Goal: Information Seeking & Learning: Learn about a topic

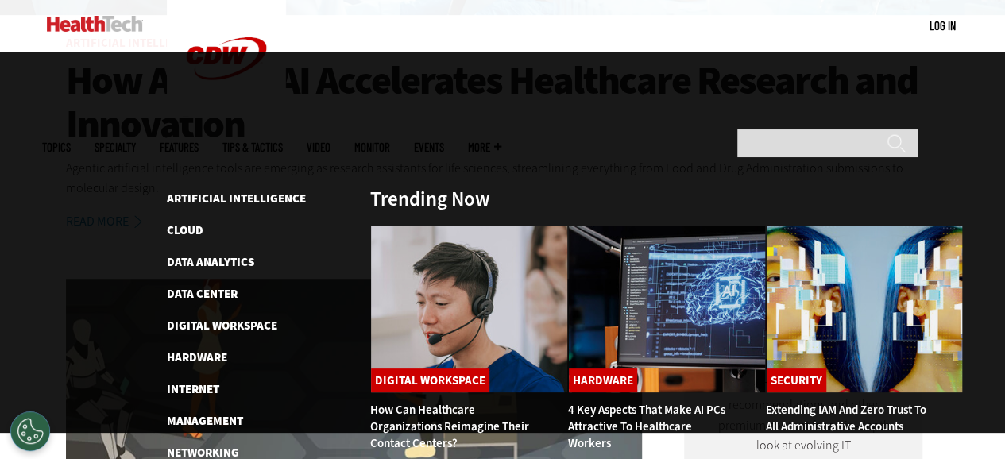
scroll to position [635, 0]
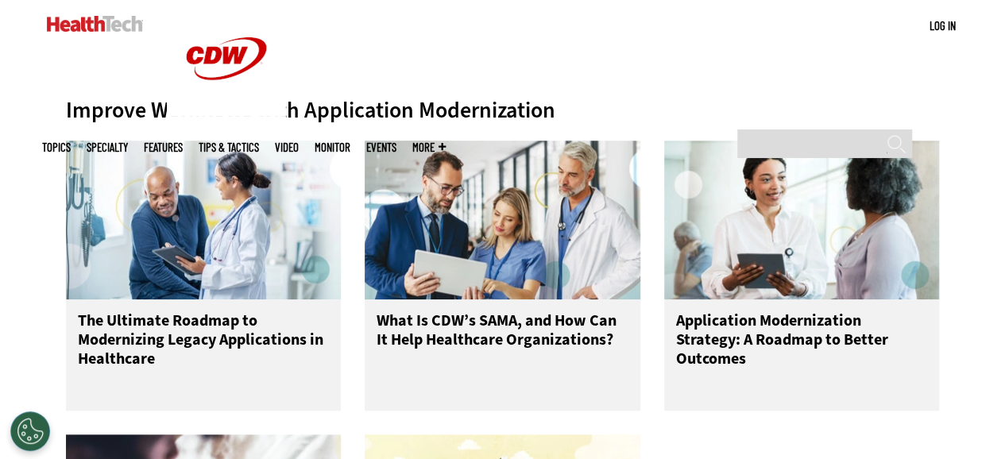
scroll to position [477, 0]
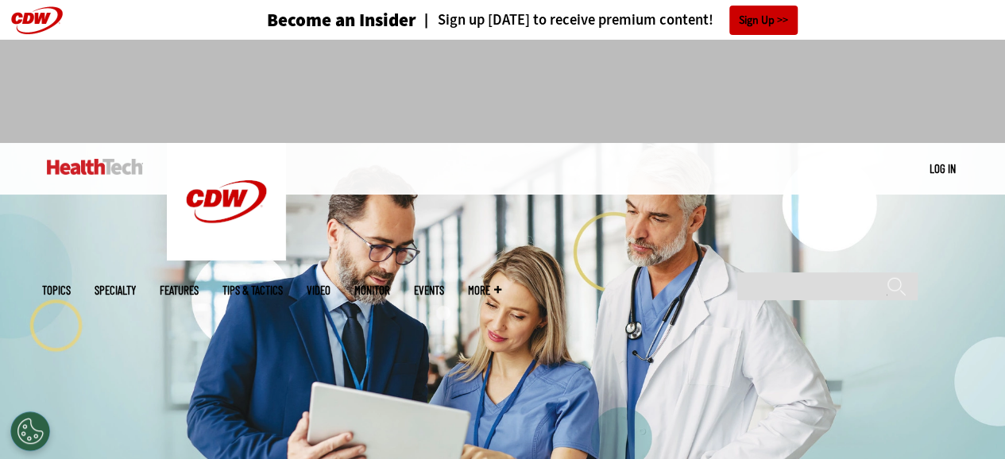
click at [843, 104] on div at bounding box center [502, 91] width 1005 height 103
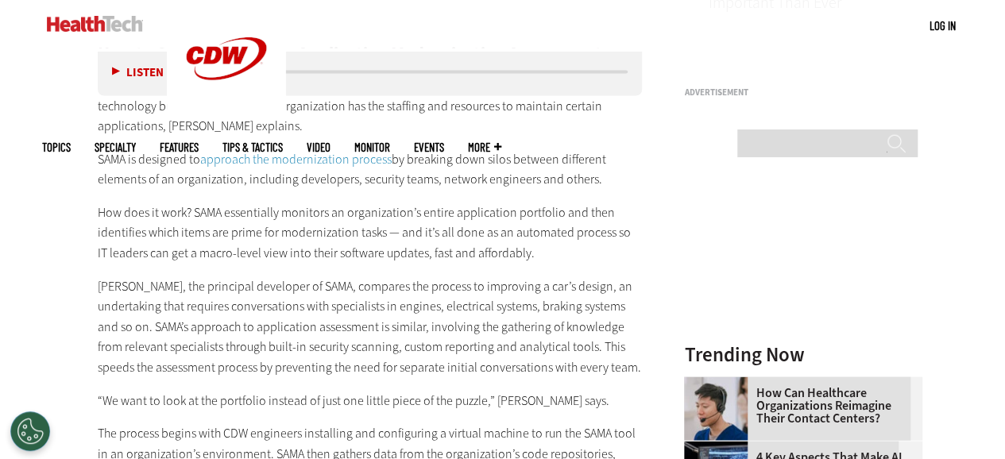
scroll to position [1430, 0]
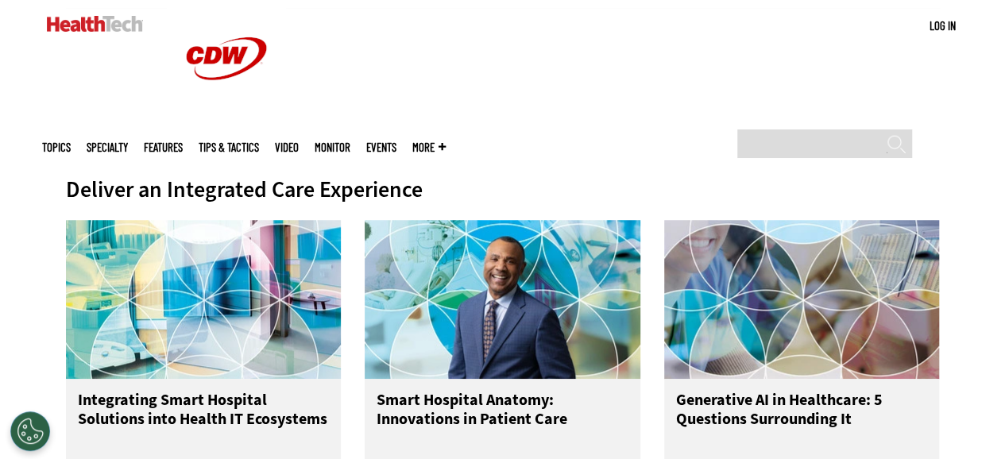
scroll to position [79, 0]
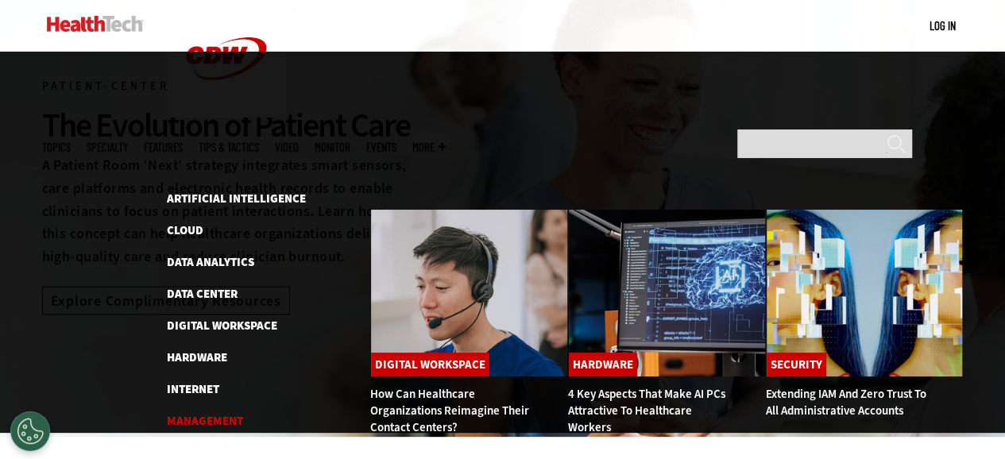
click at [213, 413] on link "Management" at bounding box center [205, 421] width 76 height 16
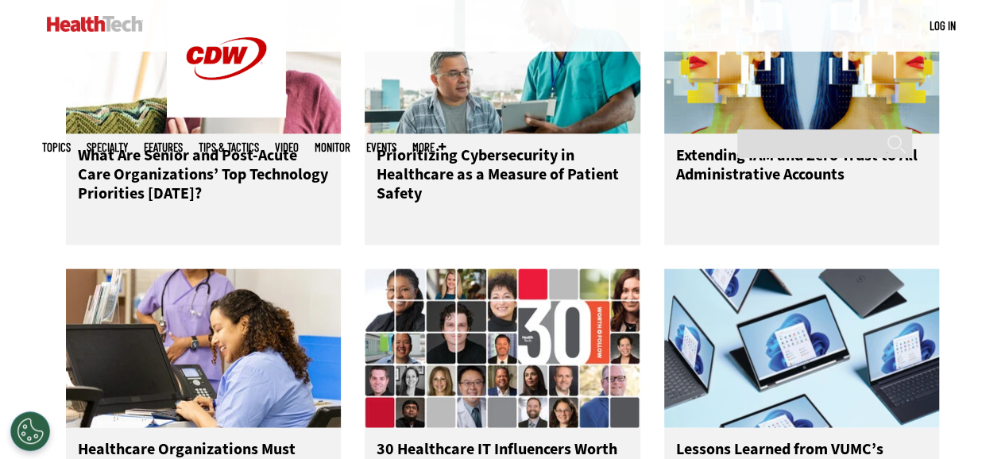
scroll to position [1827, 0]
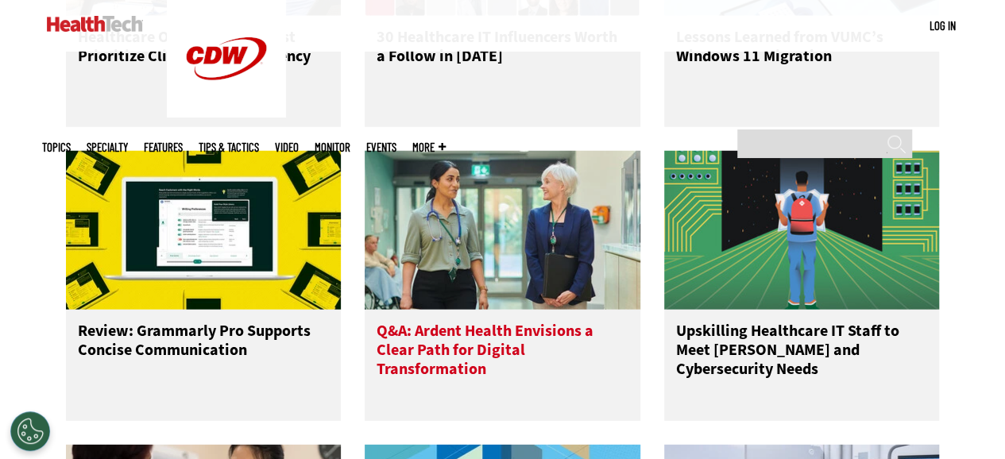
scroll to position [2303, 0]
